Goal: Task Accomplishment & Management: Use online tool/utility

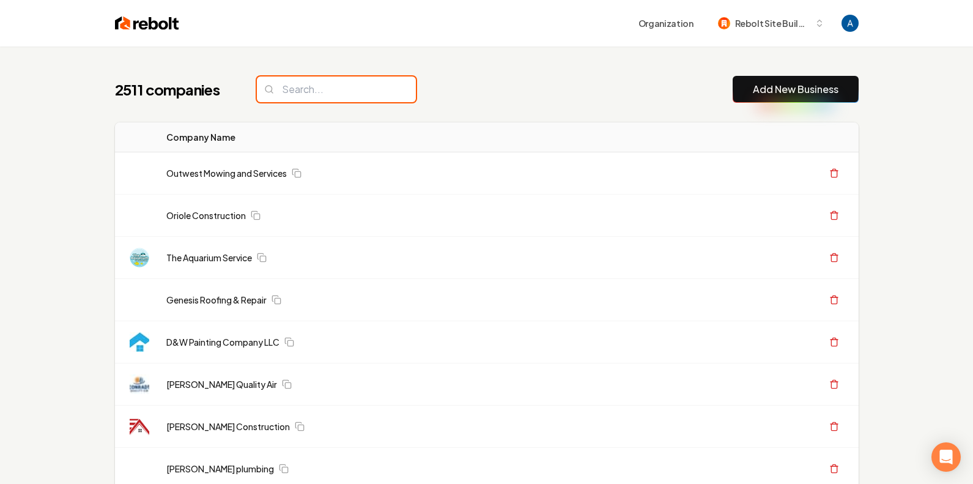
click at [349, 84] on input "search" at bounding box center [336, 89] width 159 height 26
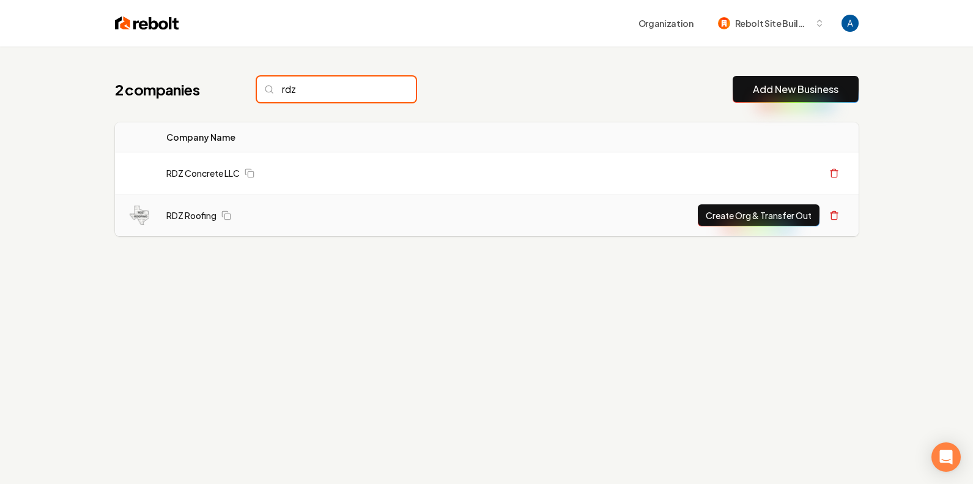
type input "rdz"
click at [719, 213] on button "Create Org & Transfer Out" at bounding box center [759, 215] width 122 height 22
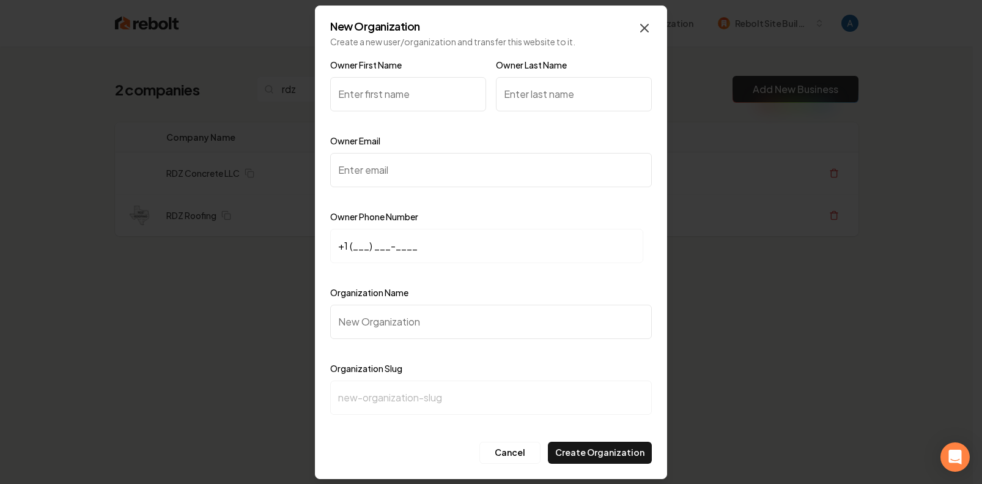
click at [648, 32] on icon "button" at bounding box center [644, 28] width 15 height 15
